Goal: Information Seeking & Learning: Find contact information

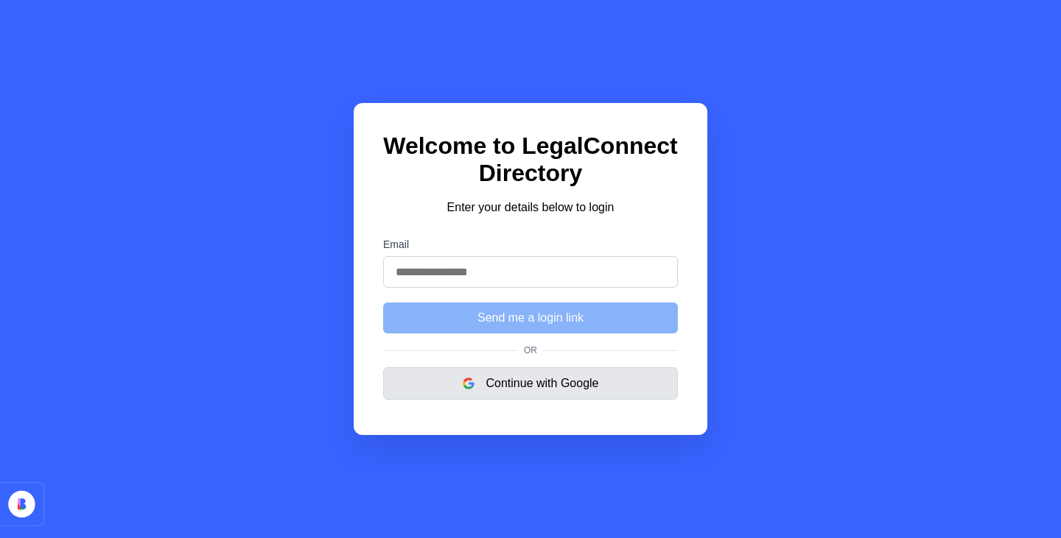
click at [505, 396] on button "Continue with Google" at bounding box center [530, 384] width 295 height 32
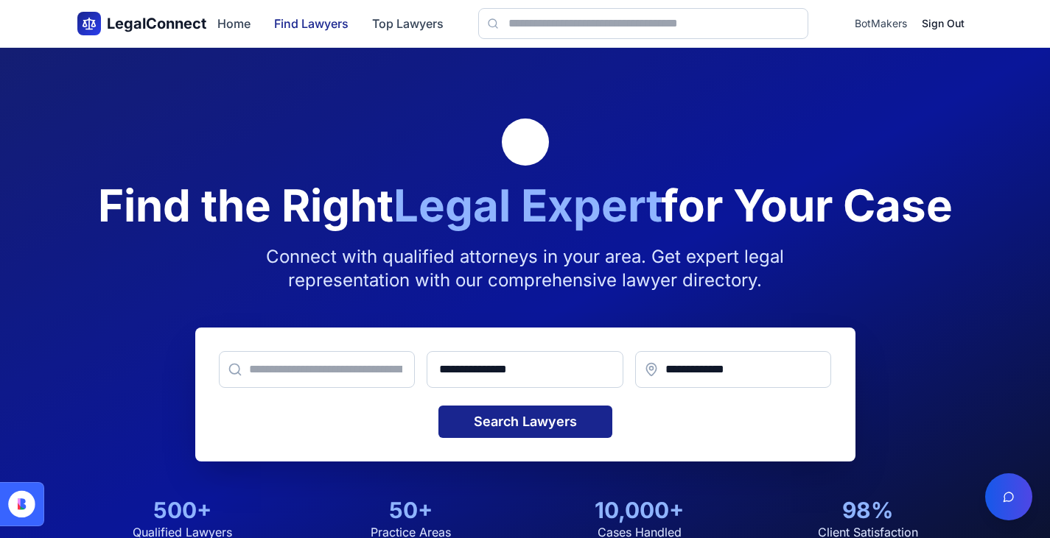
click at [303, 18] on link "Find Lawyers" at bounding box center [311, 24] width 74 height 18
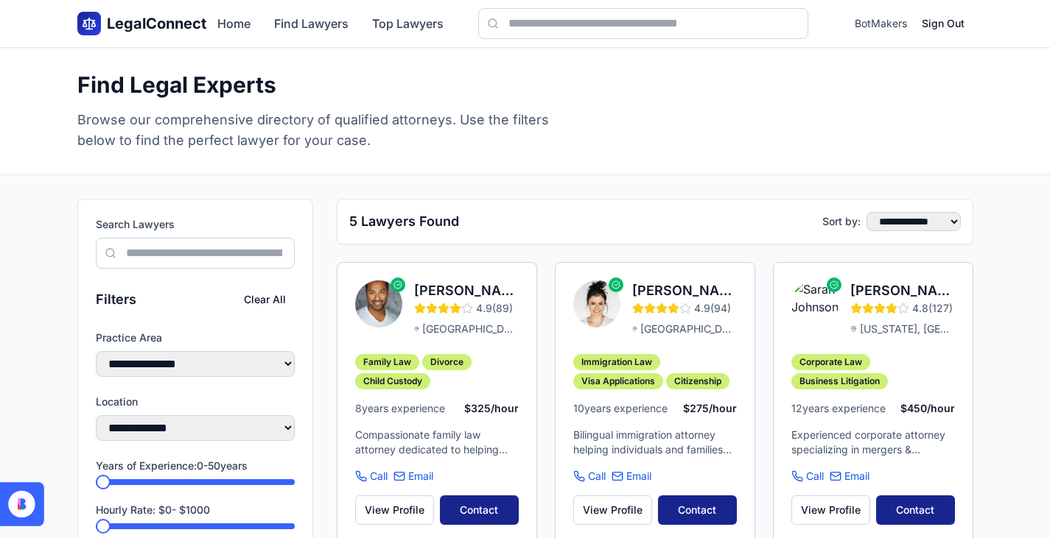
scroll to position [96, 0]
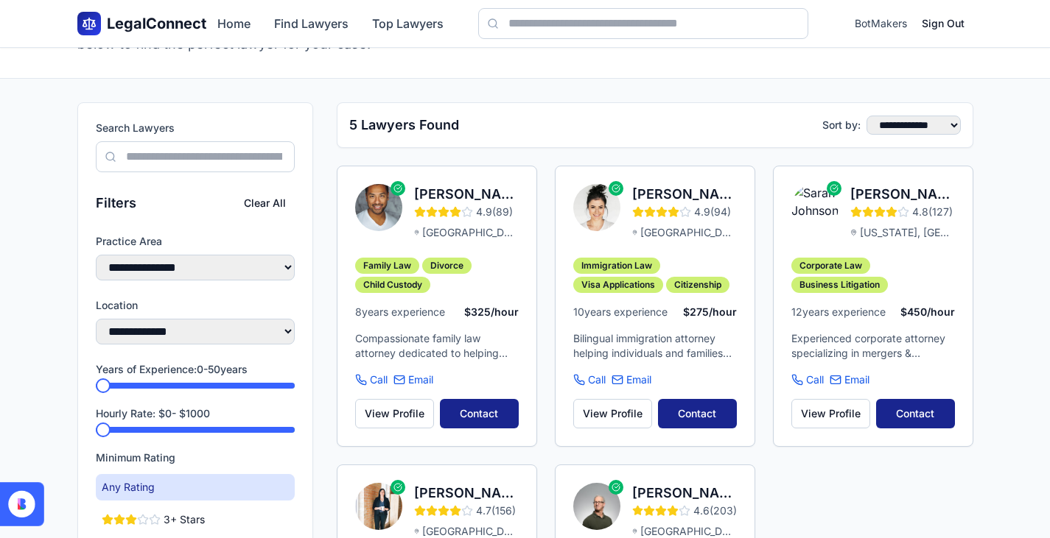
click at [882, 29] on span "BotMakers" at bounding box center [880, 23] width 52 height 15
click at [401, 19] on link "Top Lawyers" at bounding box center [407, 24] width 71 height 18
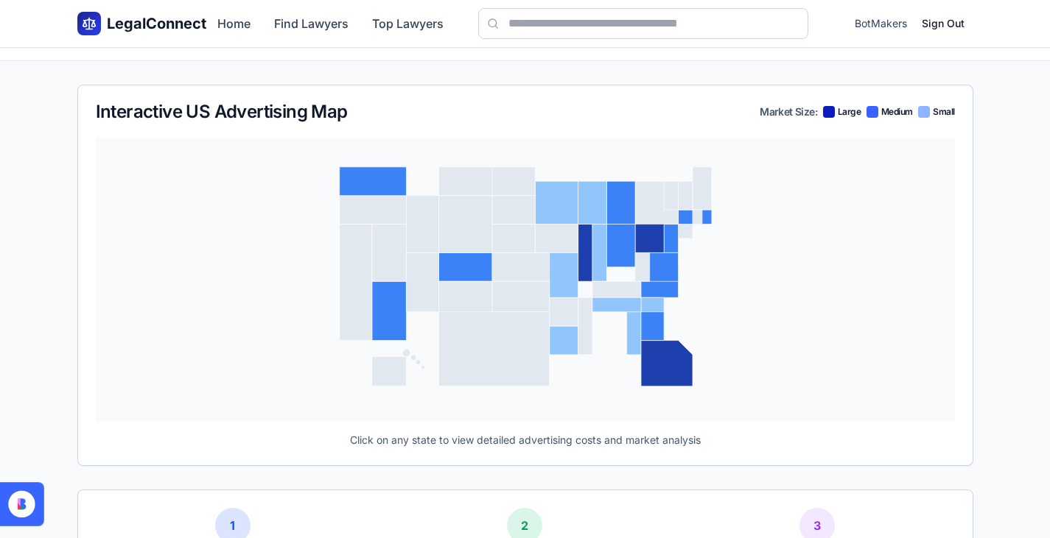
scroll to position [249, 0]
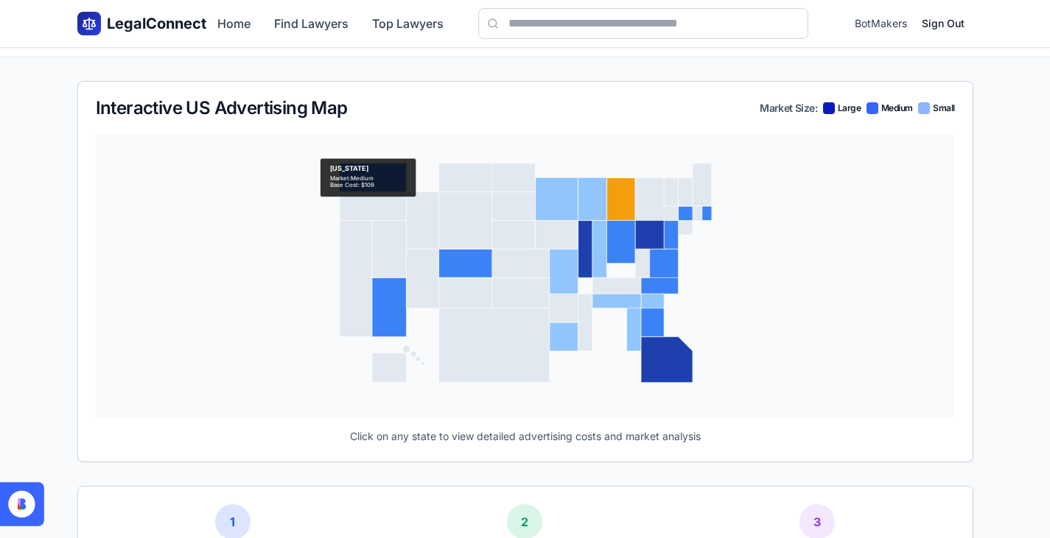
click at [631, 189] on icon at bounding box center [620, 199] width 29 height 43
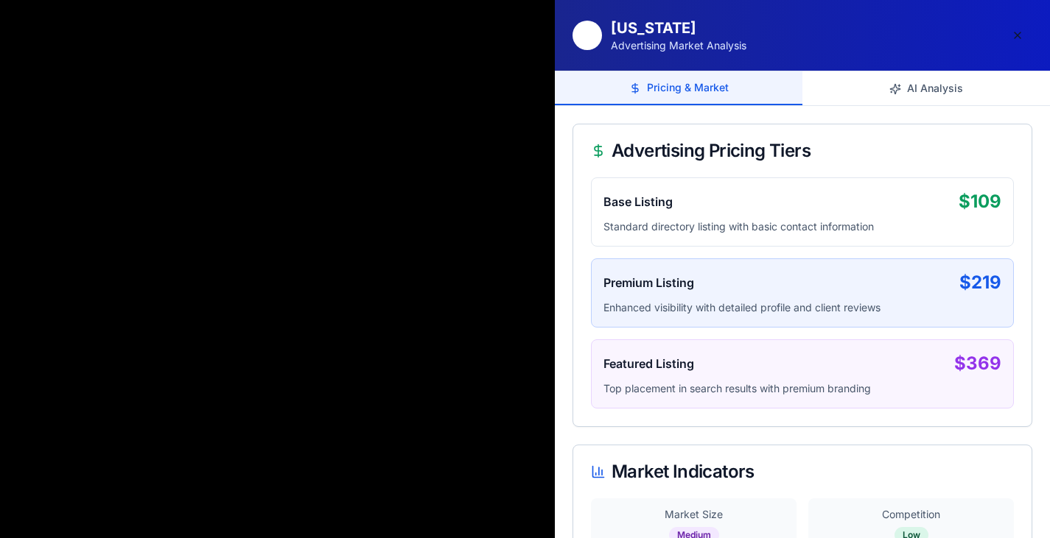
click at [1023, 35] on button at bounding box center [1017, 35] width 29 height 29
